Goal: Information Seeking & Learning: Understand process/instructions

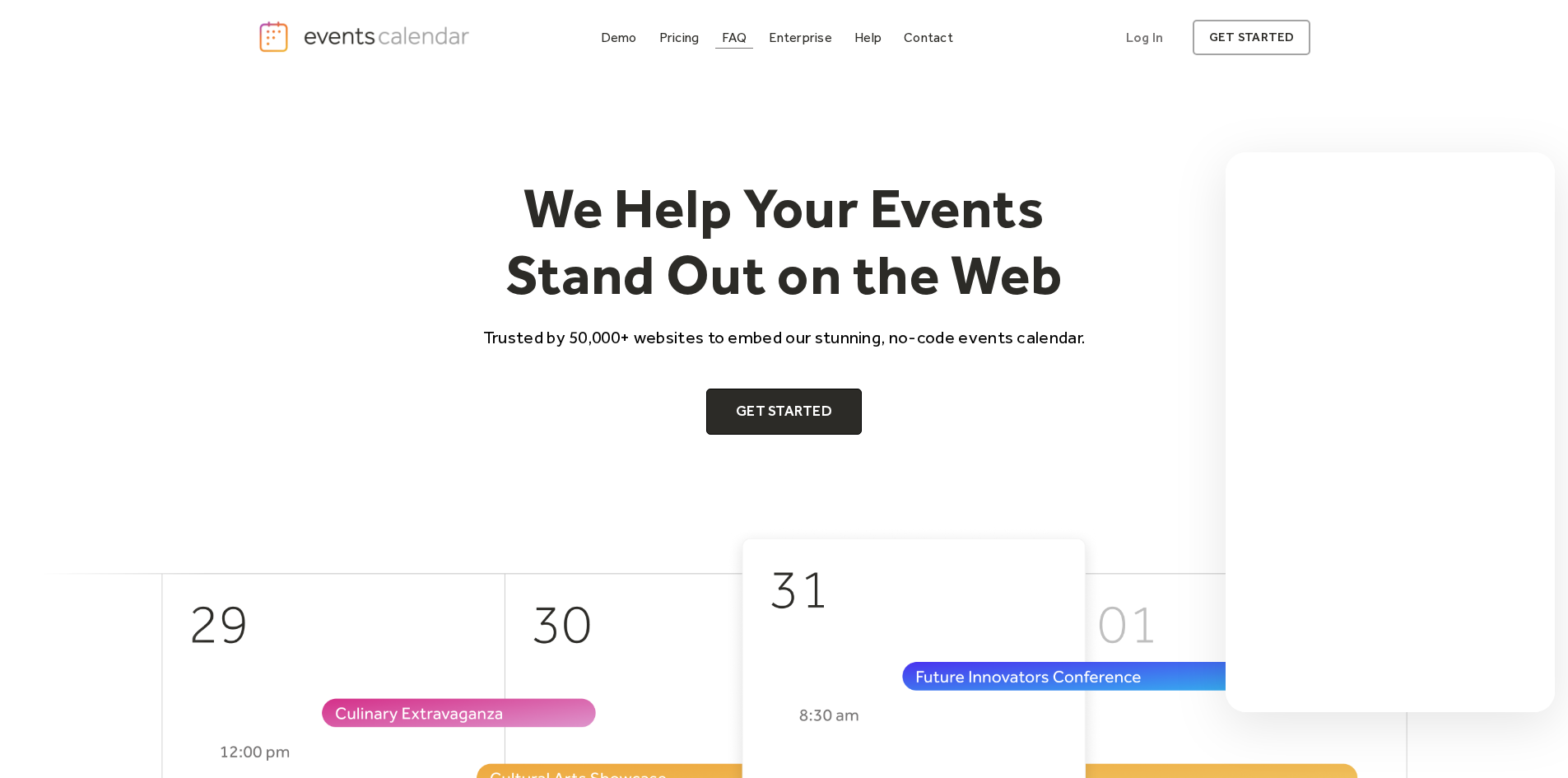
click at [739, 37] on div "FAQ" at bounding box center [734, 38] width 25 height 9
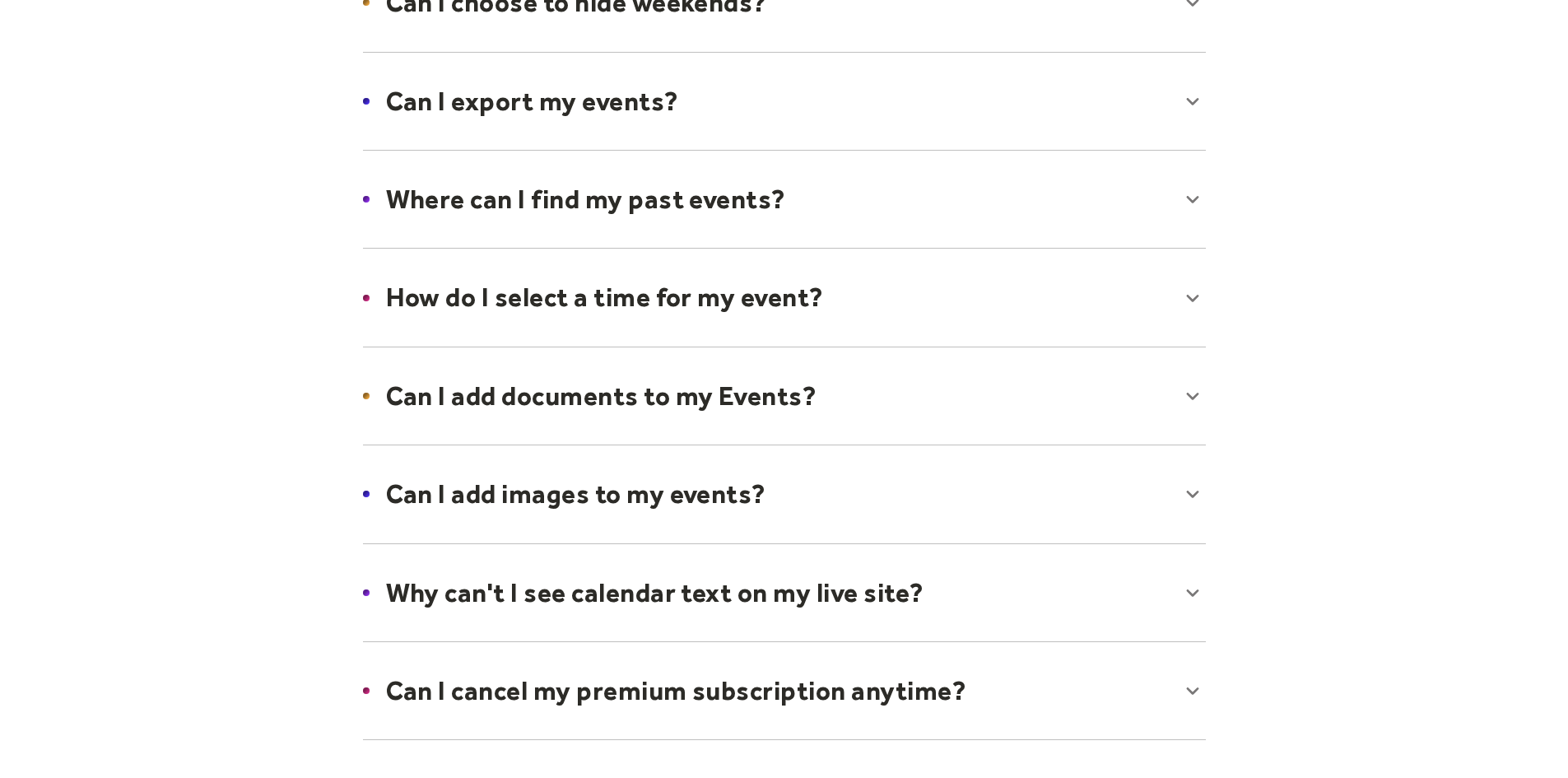
scroll to position [494, 0]
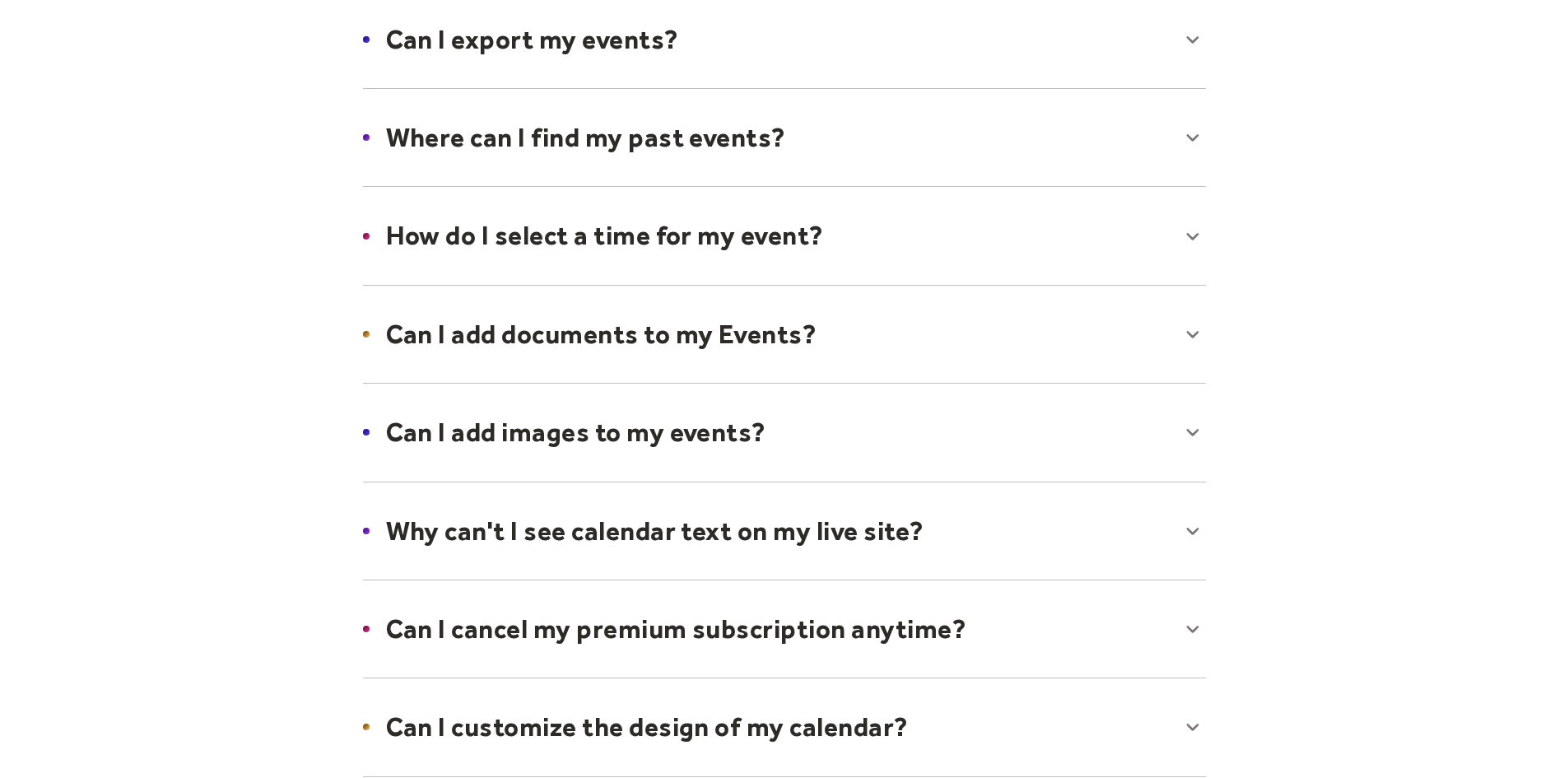
click at [858, 59] on div at bounding box center [784, 39] width 876 height 100
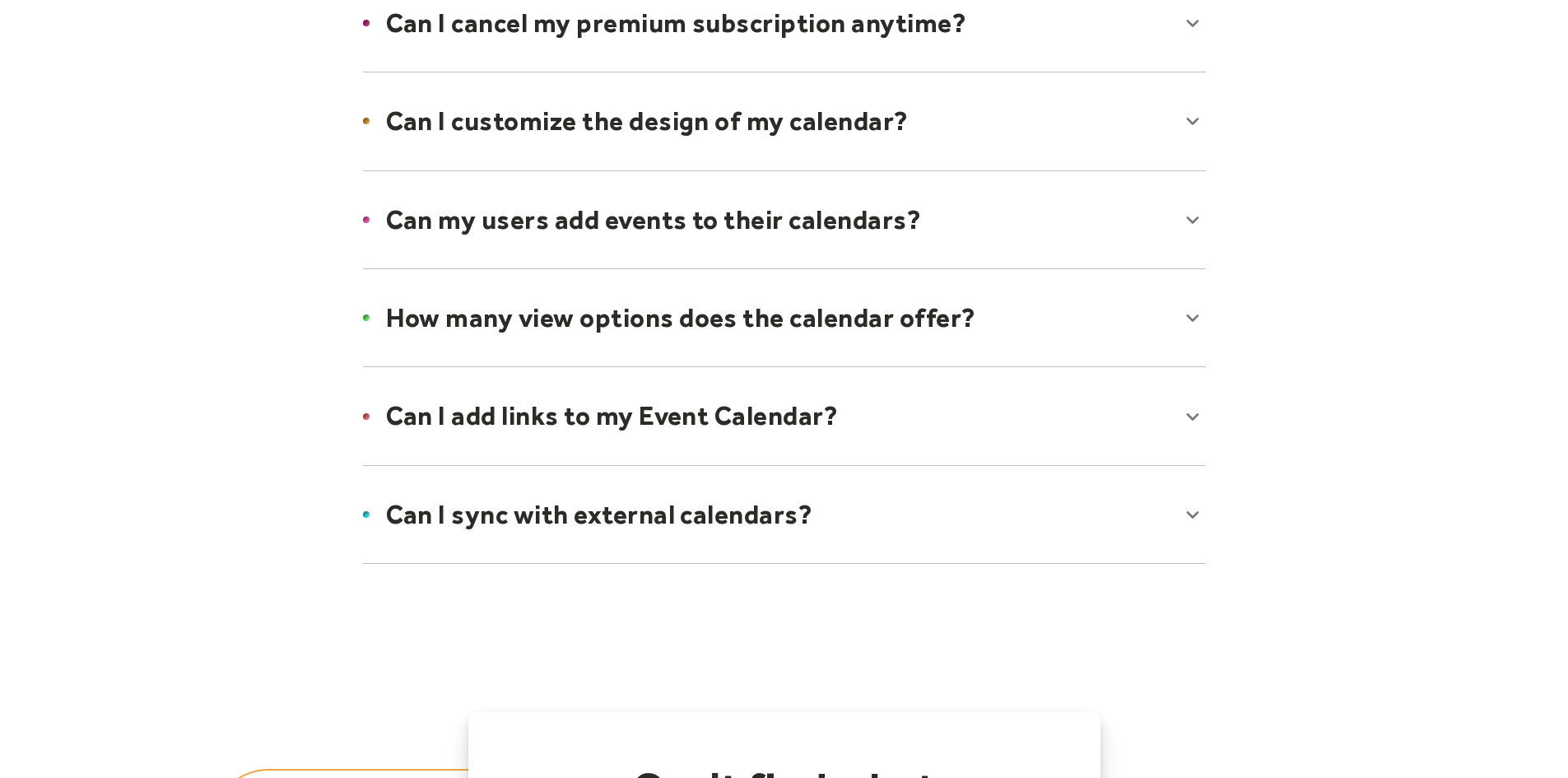
scroll to position [1318, 0]
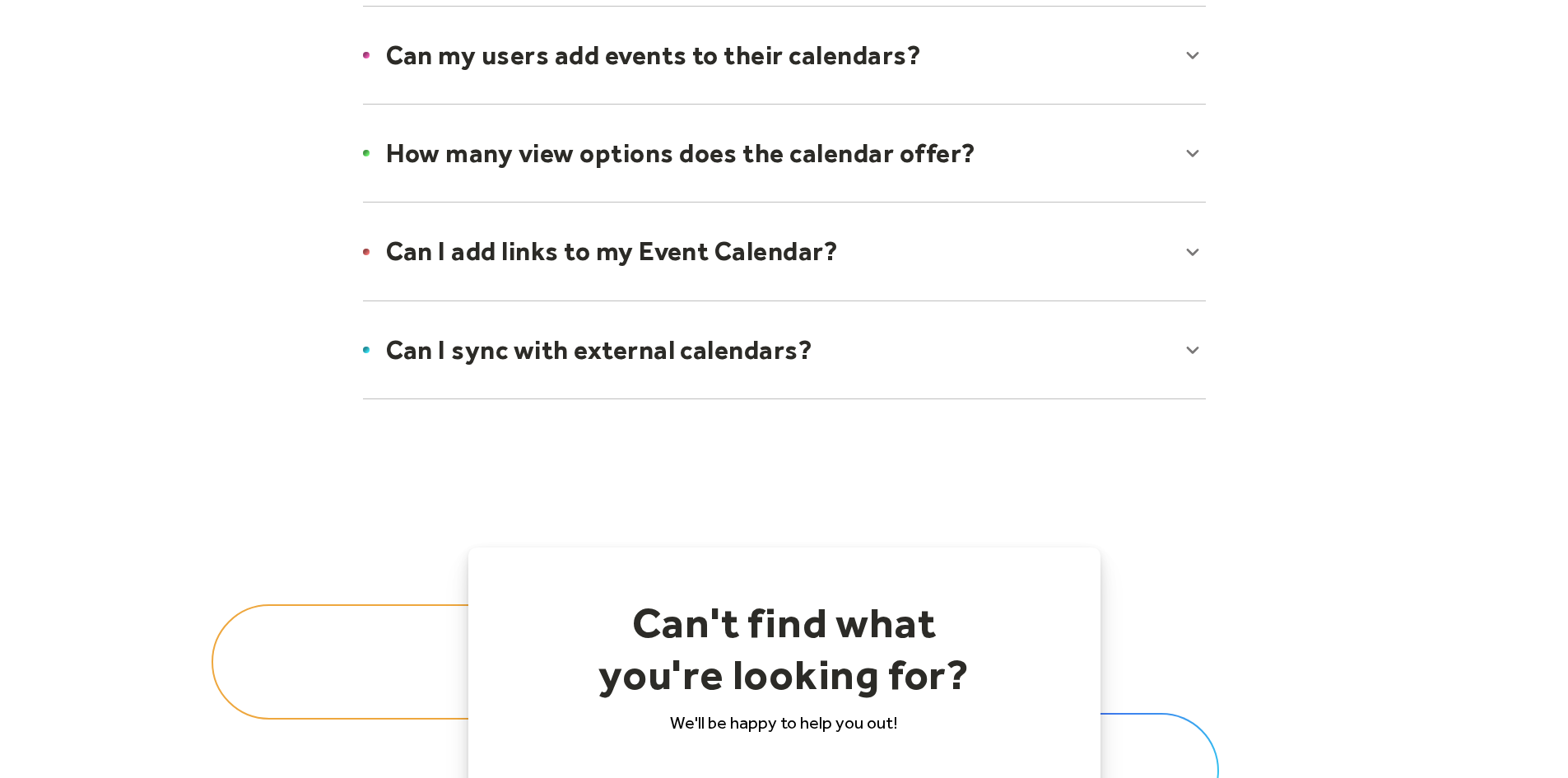
click at [821, 354] on div at bounding box center [784, 349] width 876 height 100
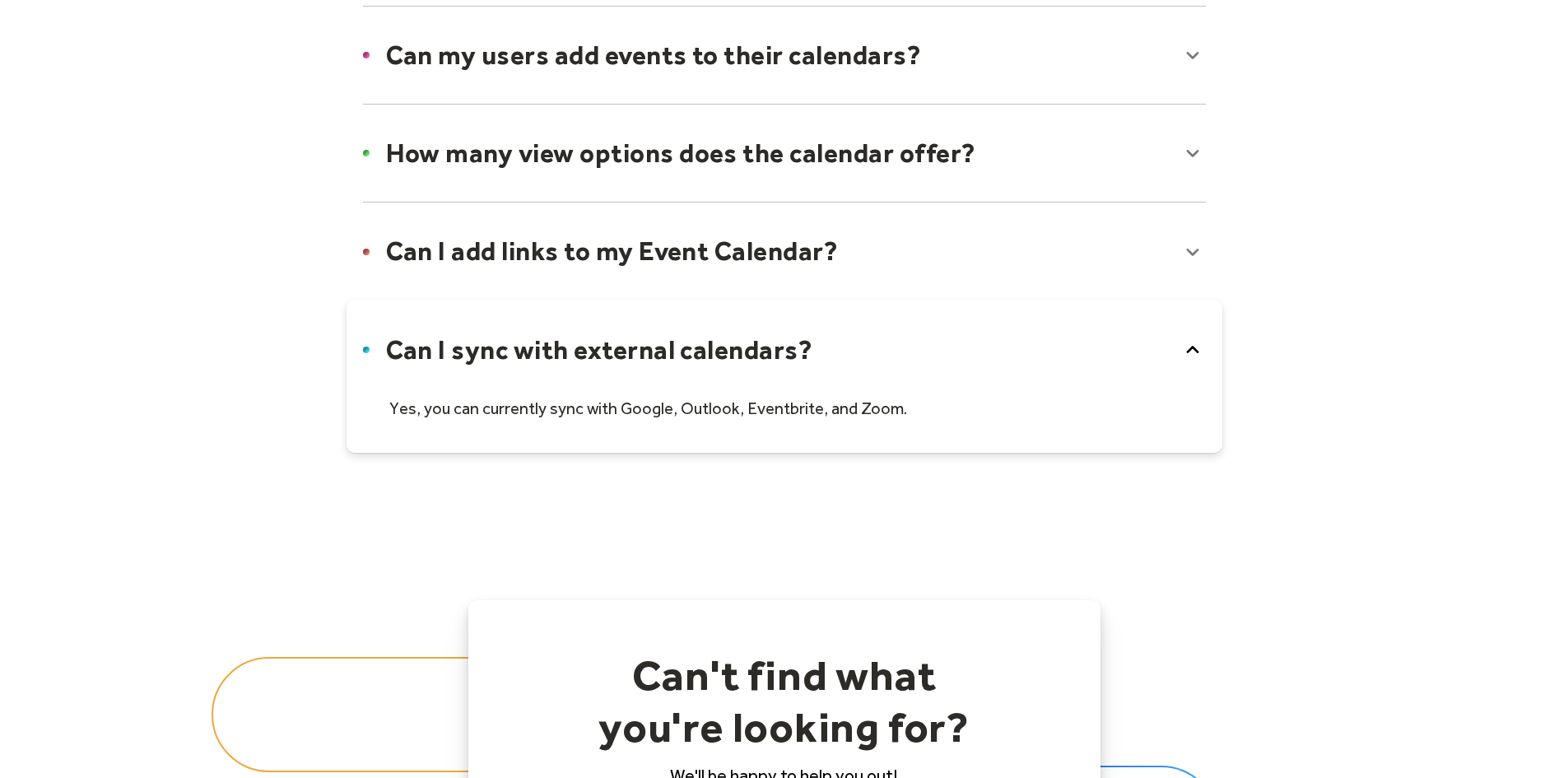
click at [808, 246] on div at bounding box center [784, 251] width 876 height 100
